Goal: Information Seeking & Learning: Learn about a topic

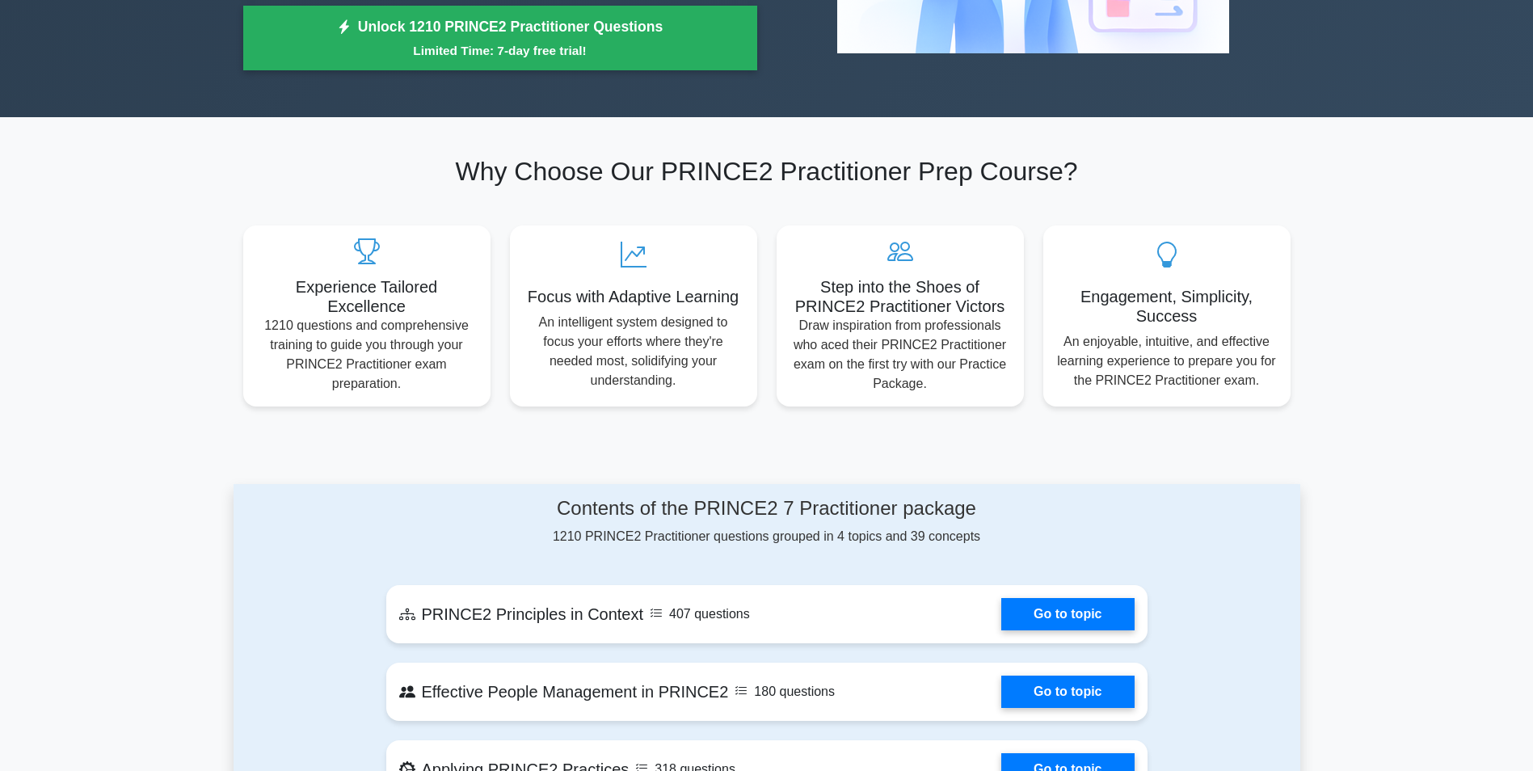
scroll to position [647, 0]
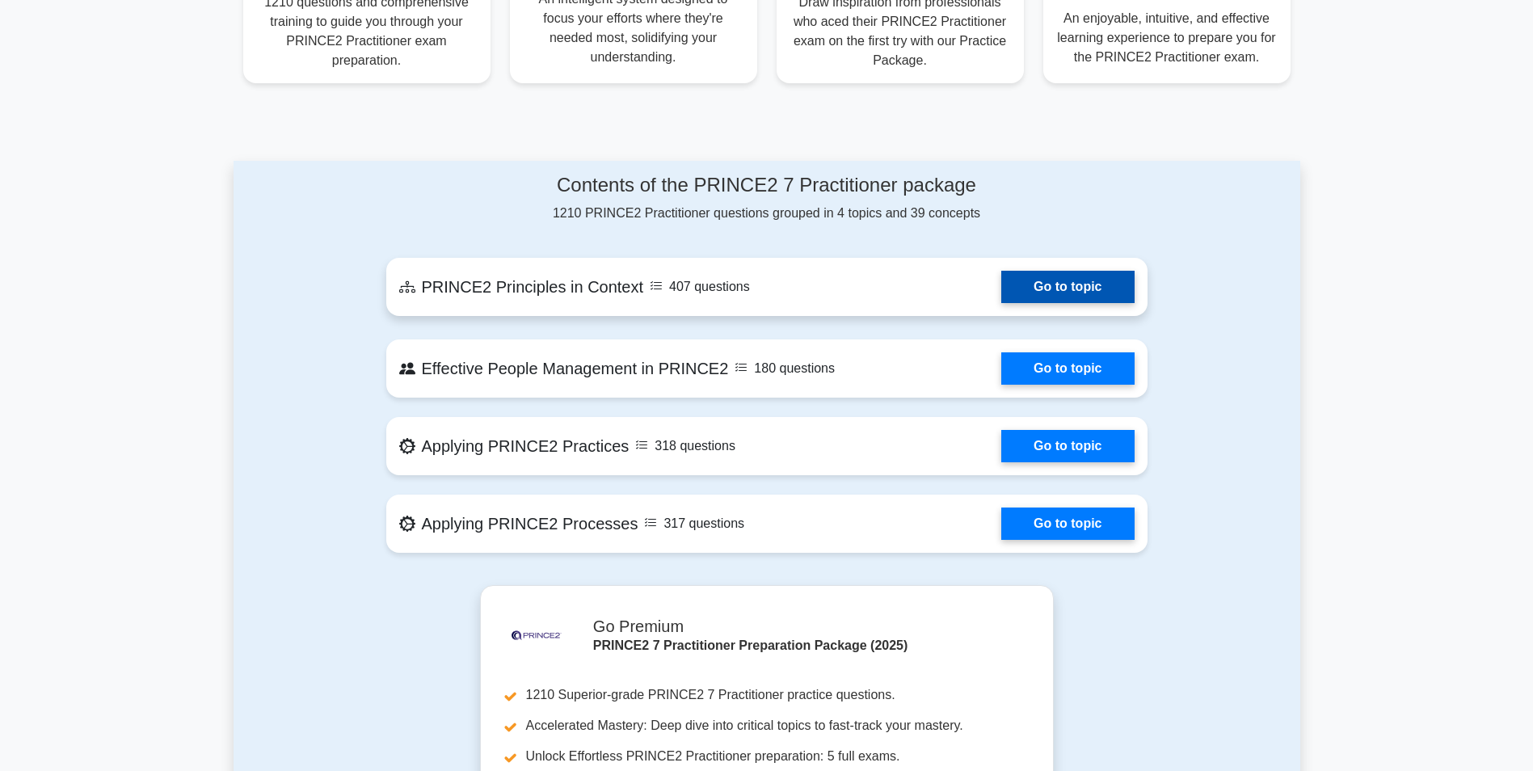
click at [1076, 271] on link "Go to topic" at bounding box center [1067, 287] width 133 height 32
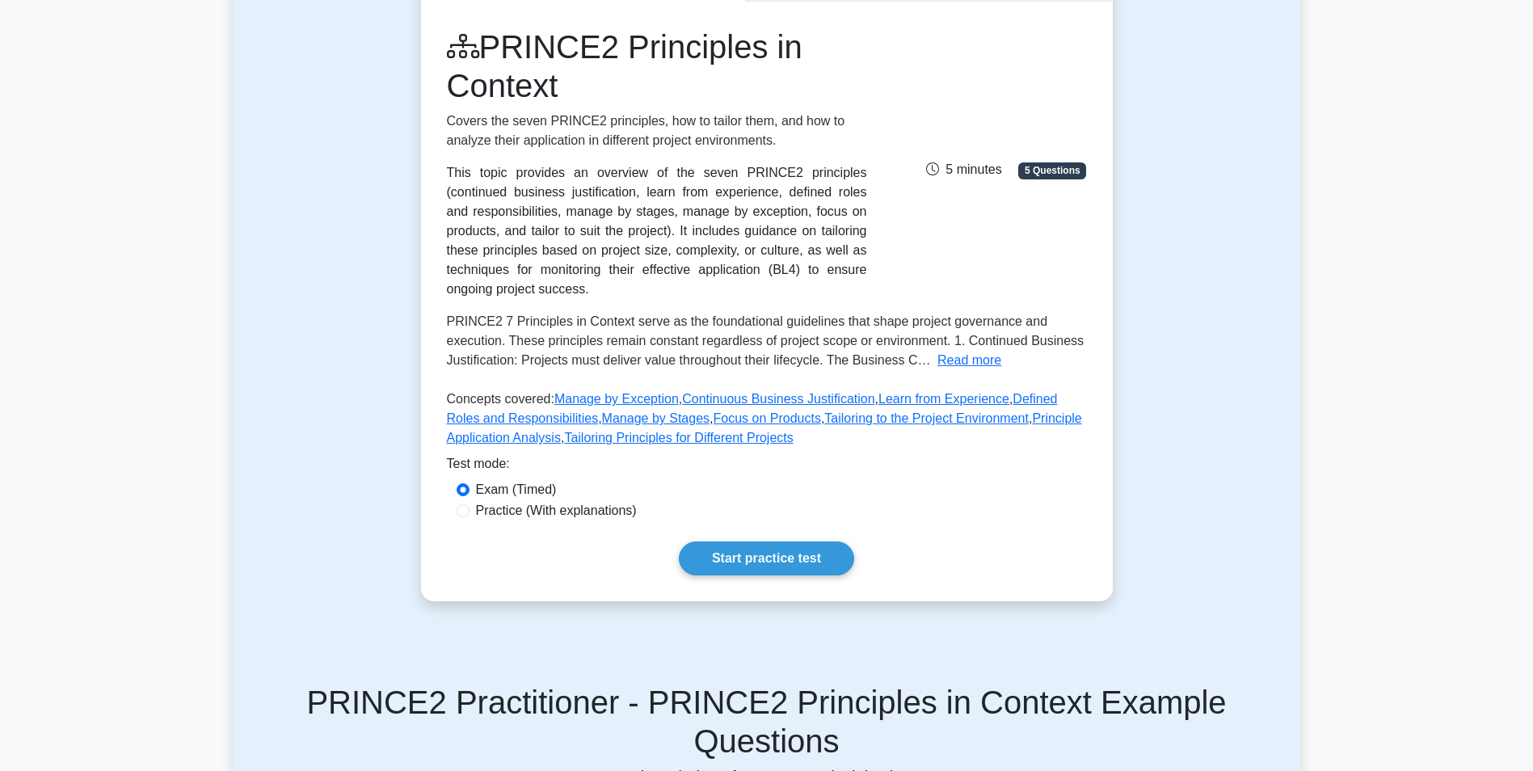
scroll to position [323, 0]
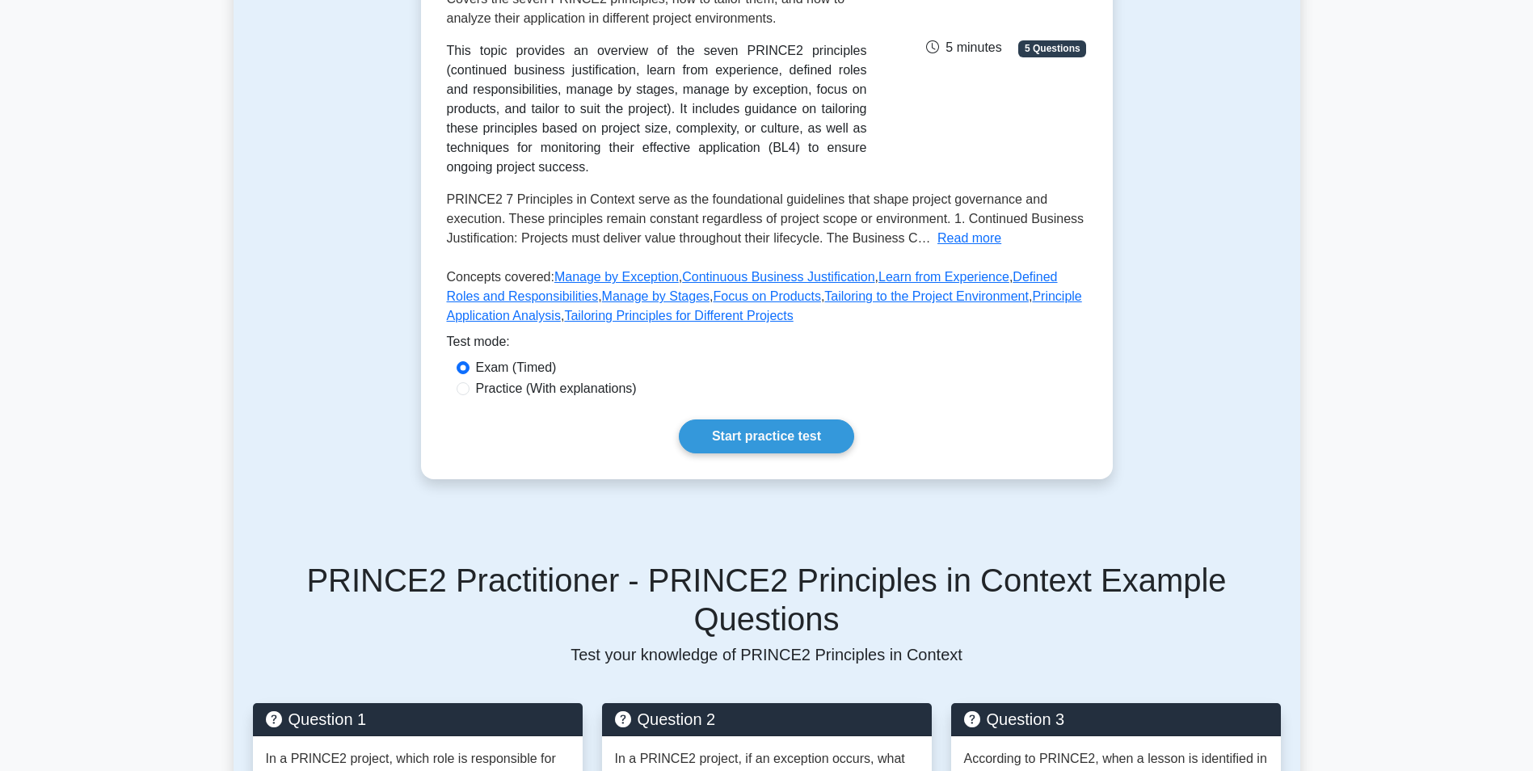
drag, startPoint x: 748, startPoint y: 414, endPoint x: 772, endPoint y: 394, distance: 30.9
click at [748, 419] on link "Start practice test" at bounding box center [766, 436] width 175 height 34
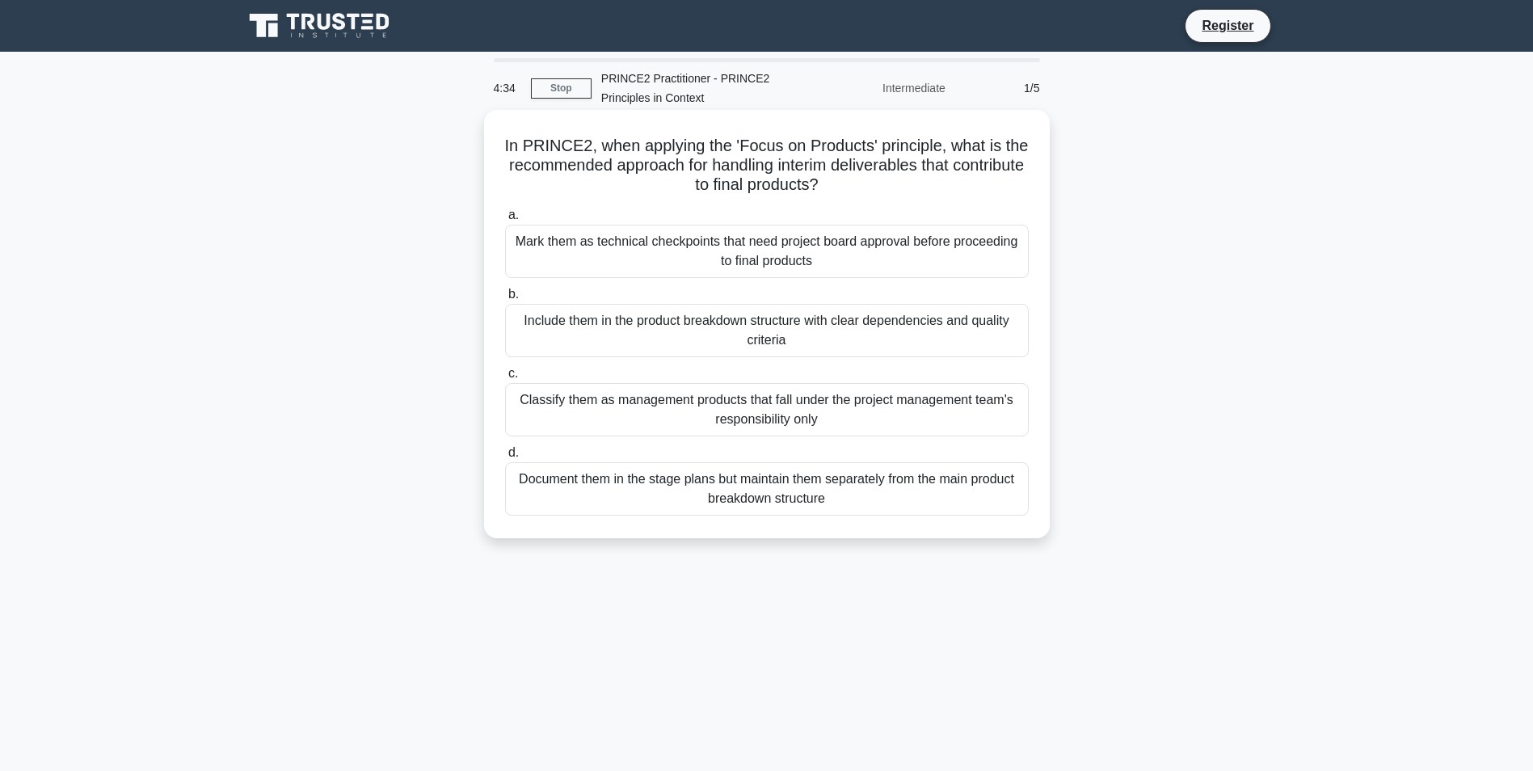
click at [765, 492] on div "Document them in the stage plans but maintain them separately from the main pro…" at bounding box center [767, 488] width 524 height 53
click at [505, 458] on input "d. Document them in the stage plans but maintain them separately from the main …" at bounding box center [505, 453] width 0 height 11
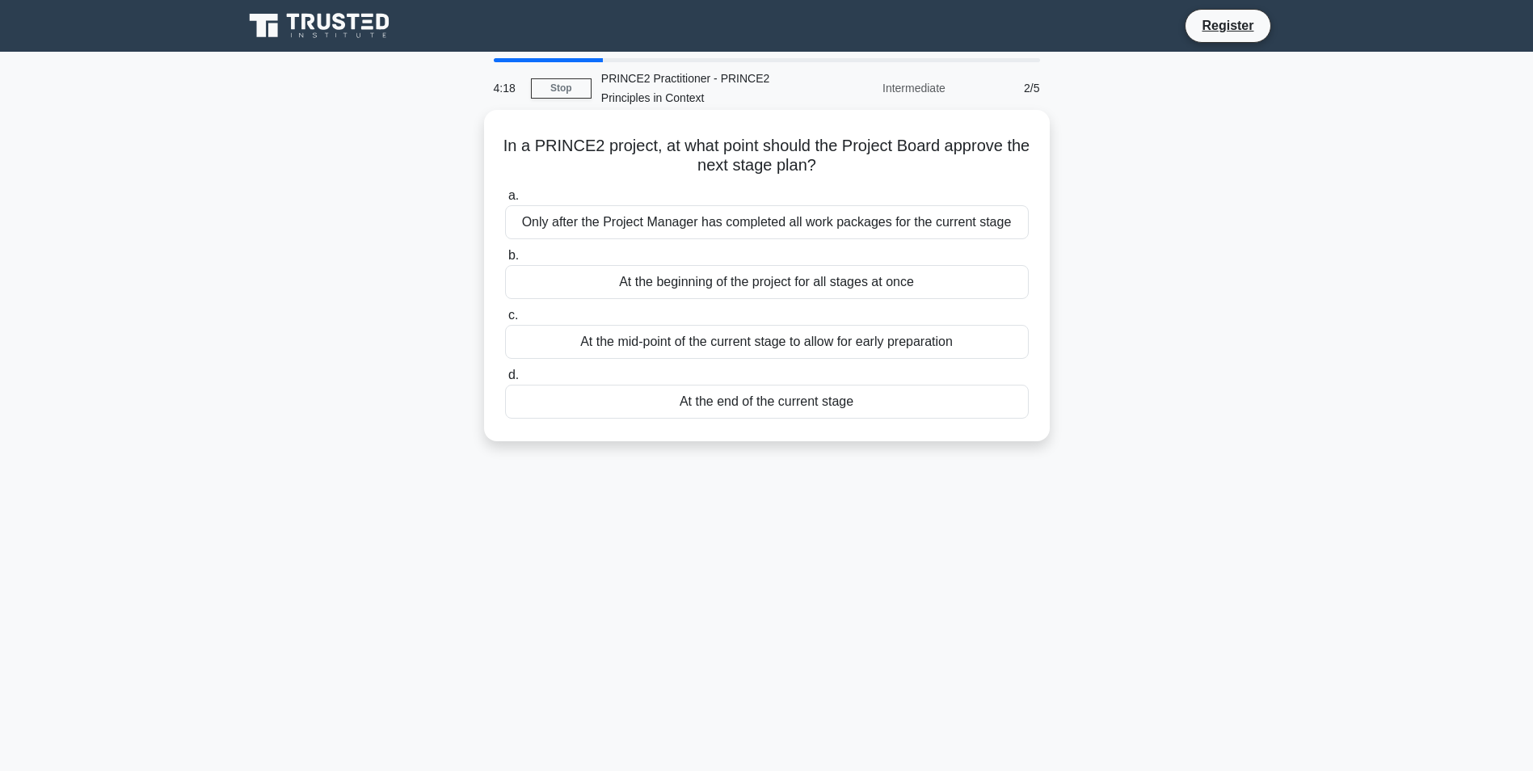
click at [769, 404] on div "At the end of the current stage" at bounding box center [767, 402] width 524 height 34
click at [505, 381] on input "d. At the end of the current stage" at bounding box center [505, 375] width 0 height 11
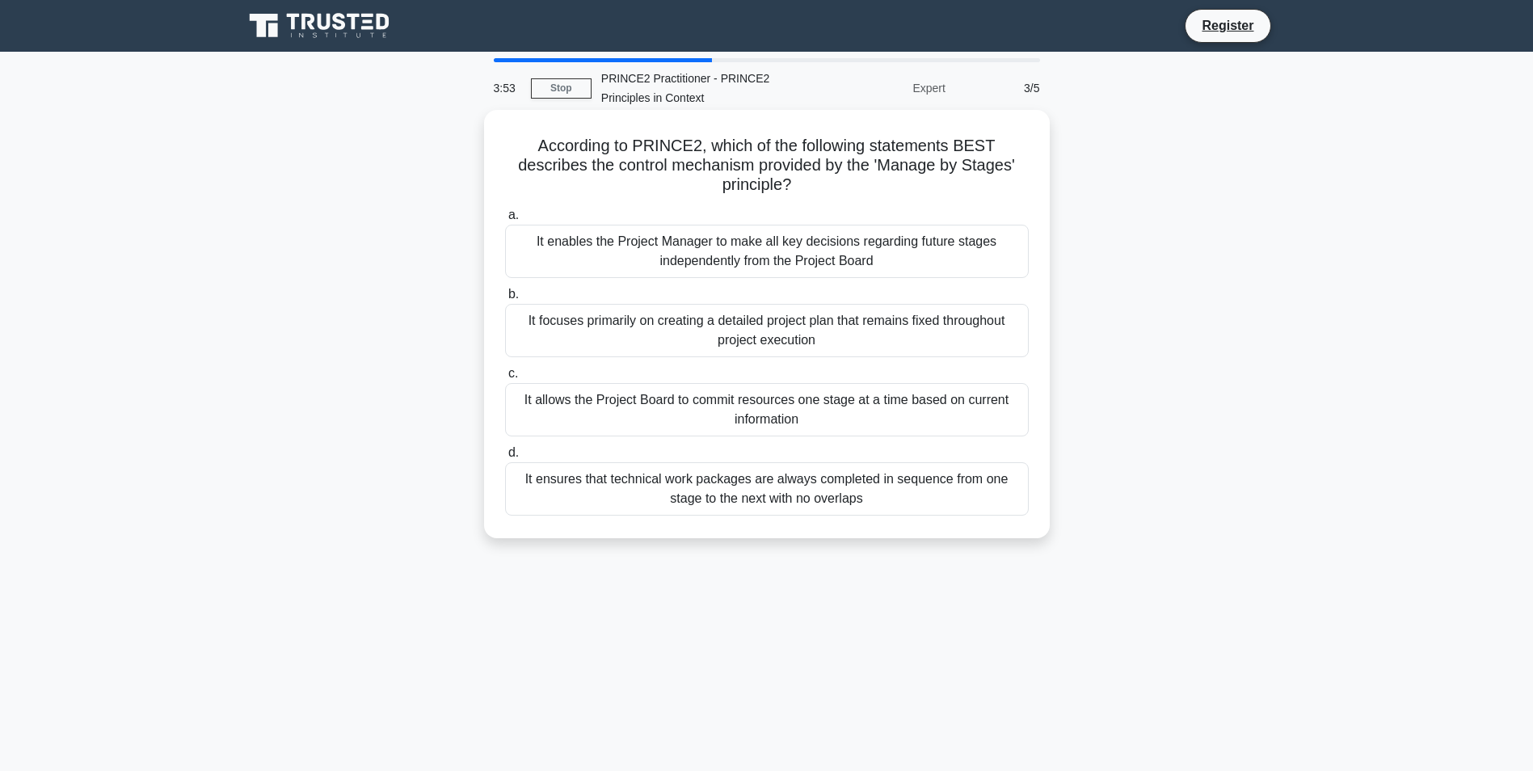
click at [954, 415] on div "It allows the Project Board to commit resources one stage at a time based on cu…" at bounding box center [767, 409] width 524 height 53
click at [505, 379] on input "c. It allows the Project Board to commit resources one stage at a time based on…" at bounding box center [505, 374] width 0 height 11
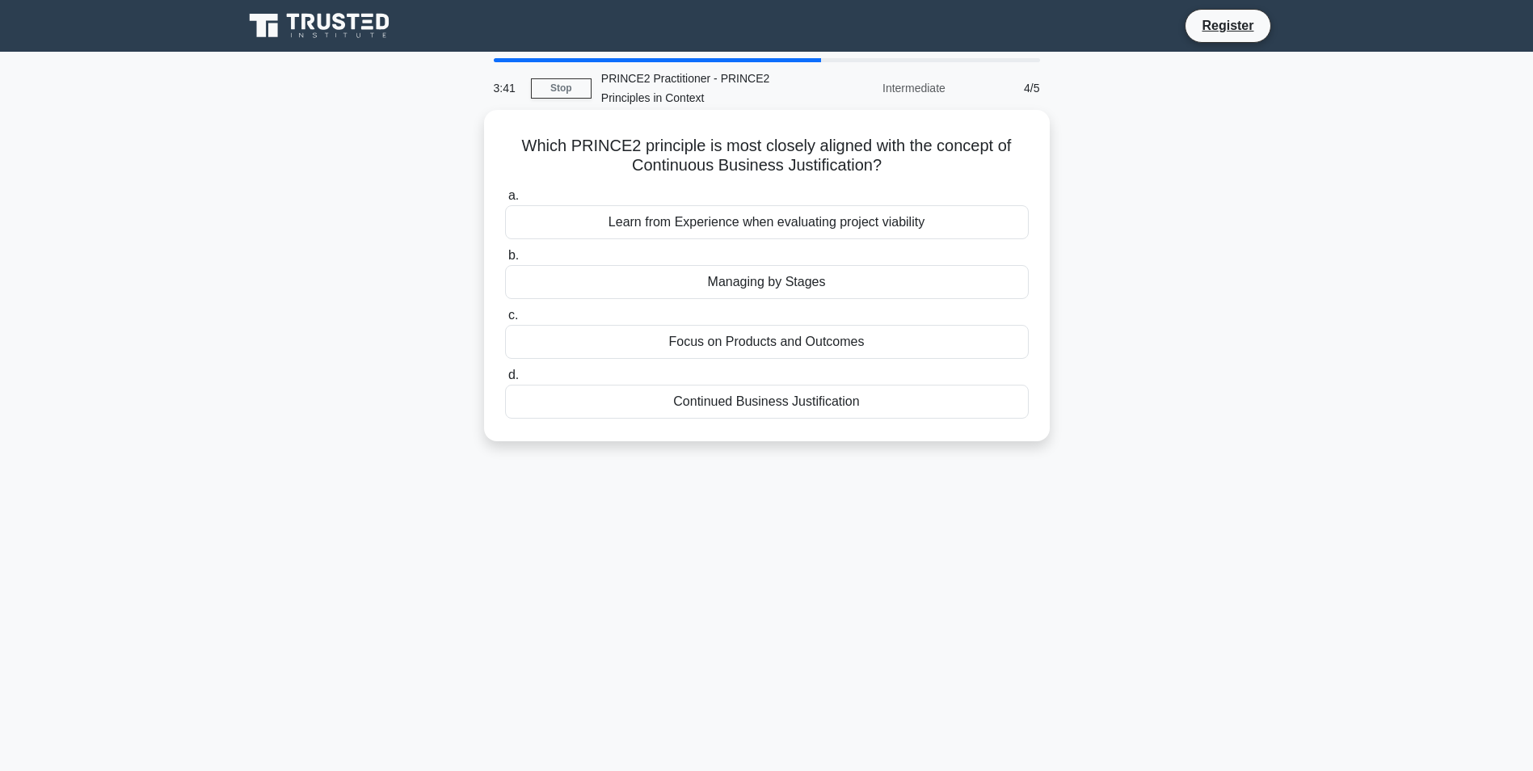
click at [899, 407] on div "Continued Business Justification" at bounding box center [767, 402] width 524 height 34
click at [505, 381] on input "d. Continued Business Justification" at bounding box center [505, 375] width 0 height 11
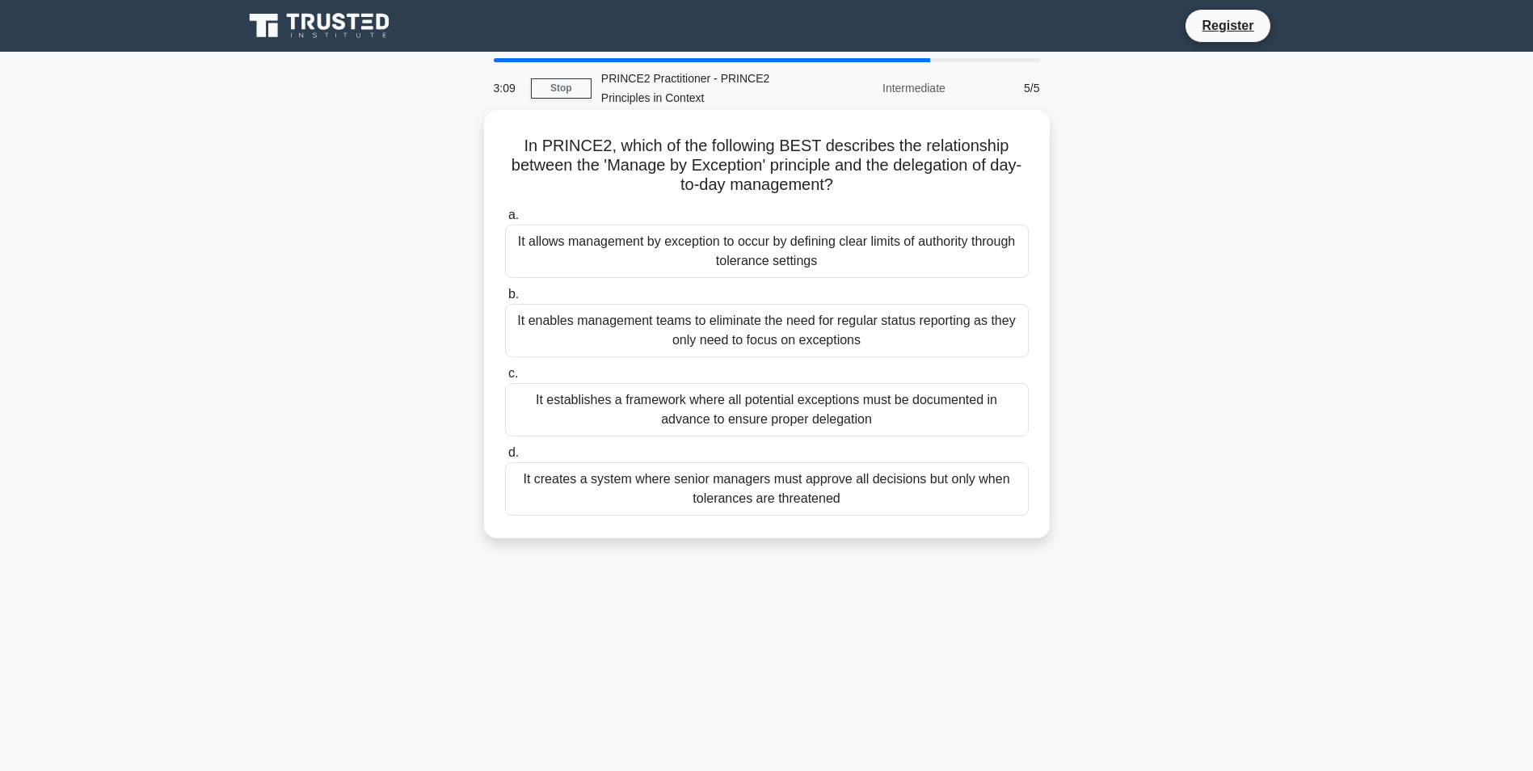
click at [874, 258] on div "It allows management by exception to occur by defining clear limits of authorit…" at bounding box center [767, 251] width 524 height 53
click at [505, 221] on input "a. It allows management by exception to occur by defining clear limits of autho…" at bounding box center [505, 215] width 0 height 11
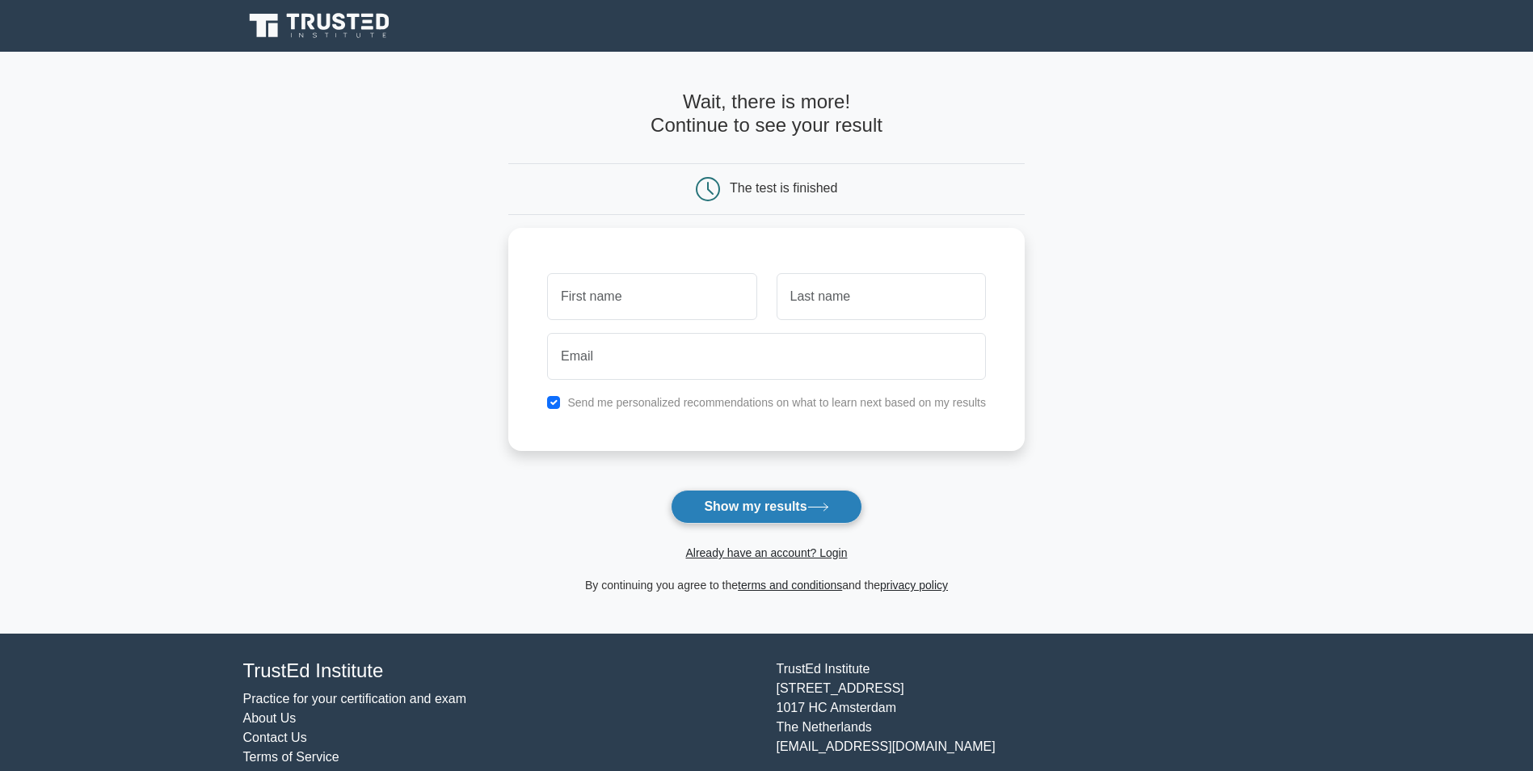
click at [780, 501] on button "Show my results" at bounding box center [766, 507] width 191 height 34
click at [398, 292] on main "Wait, there is more! Continue to see your result The test is finished and the" at bounding box center [766, 343] width 1533 height 582
